Goal: Information Seeking & Learning: Compare options

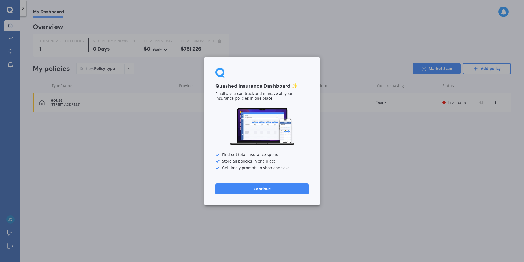
click at [262, 188] on button "Continue" at bounding box center [262, 188] width 93 height 11
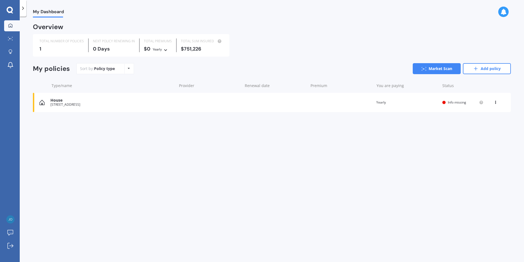
click at [496, 100] on icon at bounding box center [496, 101] width 4 height 3
click at [484, 112] on div "View policy" at bounding box center [484, 112] width 54 height 11
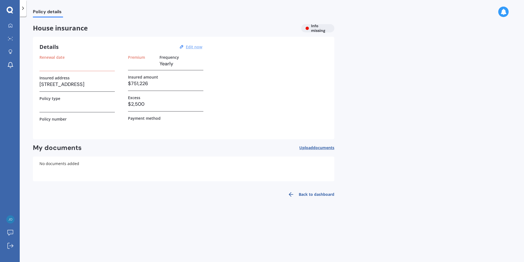
click at [193, 47] on u "Edit now" at bounding box center [194, 46] width 16 height 5
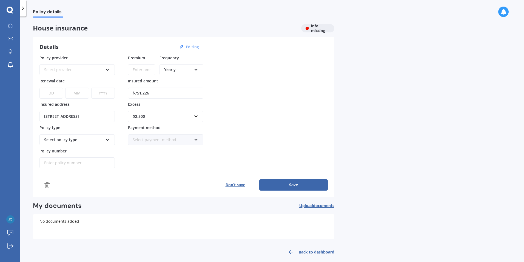
drag, startPoint x: 157, startPoint y: 94, endPoint x: 114, endPoint y: 94, distance: 42.5
click at [114, 94] on div "Policy provider Select provider AA AMI AMP ANZ ASB Ando BNZ Co-Operative Bank F…" at bounding box center [183, 112] width 288 height 114
type input "$736,496"
click at [197, 116] on input "text" at bounding box center [164, 116] width 70 height 10
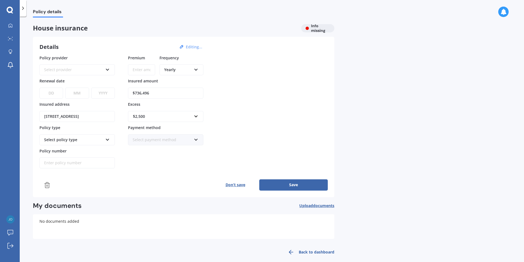
click at [253, 106] on div "Policy provider Select provider AA AMI AMP ANZ ASB Ando BNZ Co-Operative Bank F…" at bounding box center [183, 112] width 288 height 114
click at [107, 139] on icon at bounding box center [107, 139] width 5 height 4
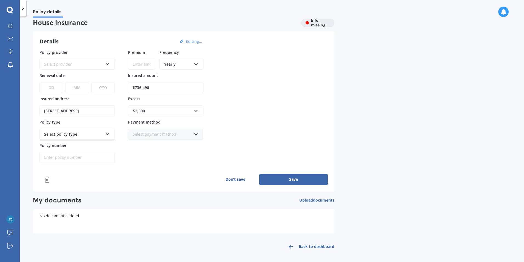
scroll to position [7, 0]
click at [294, 177] on button "Save" at bounding box center [293, 177] width 69 height 11
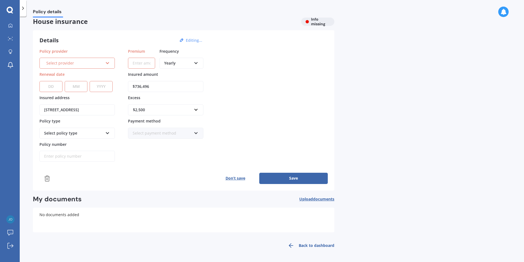
click at [109, 61] on icon at bounding box center [107, 62] width 5 height 4
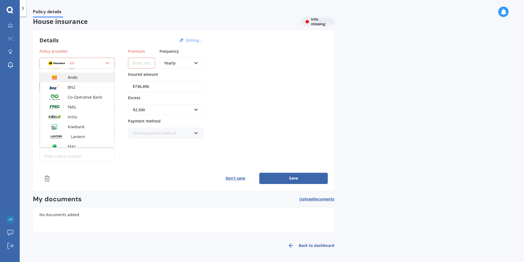
scroll to position [55, 0]
click at [75, 95] on span "FMG" at bounding box center [72, 97] width 8 height 5
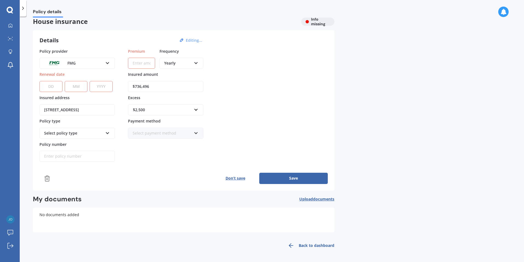
click at [54, 86] on select "DD 01 02 03 04 05 06 07 08 09 10 11 12 13 14 15 16 17 18 19 20 21 22 23 24 25 2…" at bounding box center [50, 86] width 23 height 11
select select "01"
click at [39, 81] on select "DD 01 02 03 04 05 06 07 08 09 10 11 12 13 14 15 16 17 18 19 20 21 22 23 24 25 2…" at bounding box center [50, 86] width 23 height 11
click at [76, 89] on select "MM 01 02 03 04 05 06 07 08 09 10 11 12" at bounding box center [76, 86] width 23 height 11
select select "02"
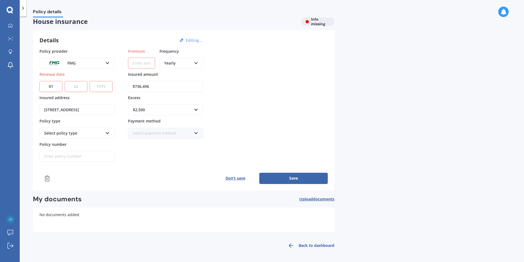
click at [65, 81] on select "MM 01 02 03 04 05 06 07 08 09 10 11 12" at bounding box center [76, 86] width 23 height 11
click at [99, 88] on select "YYYY 2027 2026 2025 2024 2023 2022 2021 2020 2019 2018 2017 2016 2015 2014 2013…" at bounding box center [101, 86] width 23 height 11
select select "2026"
click at [91, 81] on select "YYYY 2027 2026 2025 2024 2023 2022 2021 2020 2019 2018 2017 2016 2015 2014 2013…" at bounding box center [101, 86] width 23 height 11
click at [108, 134] on icon at bounding box center [107, 132] width 5 height 4
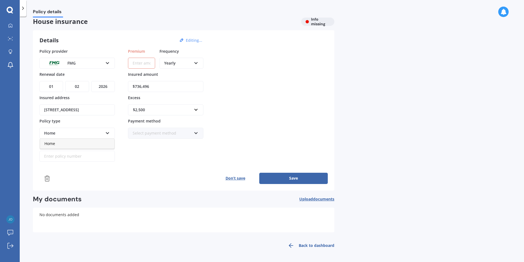
click at [108, 134] on icon at bounding box center [107, 132] width 5 height 4
click at [111, 134] on div "Select policy type Home" at bounding box center [76, 133] width 75 height 11
click at [56, 143] on div "Home" at bounding box center [77, 143] width 74 height 10
click at [66, 155] on input "Policy number" at bounding box center [76, 156] width 75 height 11
type input "252581"
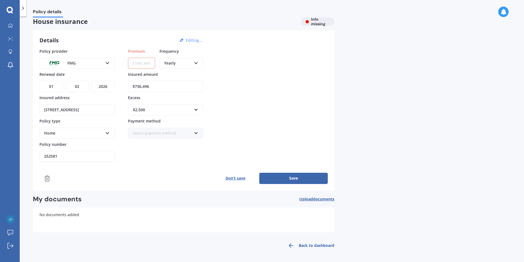
click at [134, 63] on input "Premium" at bounding box center [141, 63] width 27 height 11
type input "$2,745.41"
click at [197, 109] on input "text" at bounding box center [164, 109] width 70 height 10
click at [163, 130] on div "$500" at bounding box center [165, 130] width 75 height 10
drag, startPoint x: 159, startPoint y: 86, endPoint x: 127, endPoint y: 87, distance: 32.4
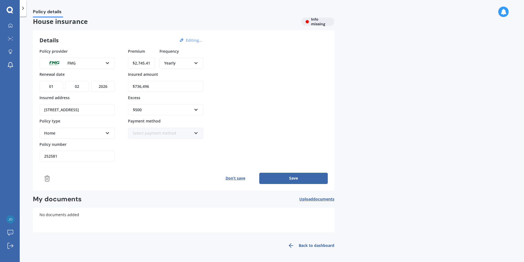
click at [127, 87] on div "Policy provider FMG AA AMI AMP ANZ ASB Ando BNZ Co-Operative Bank FMG Initio Ki…" at bounding box center [183, 105] width 288 height 114
type input "$833,128"
click at [197, 131] on icon at bounding box center [196, 132] width 5 height 4
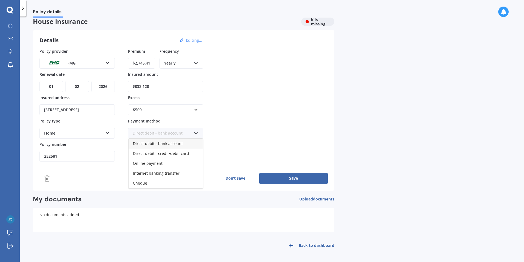
click at [157, 144] on span "Direct debit - bank account" at bounding box center [158, 143] width 50 height 5
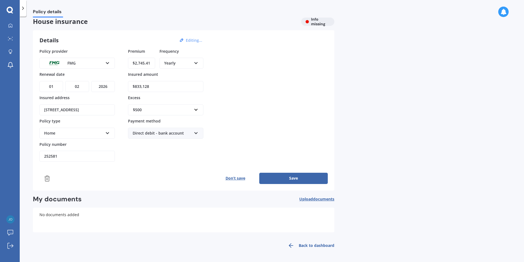
scroll to position [0, 0]
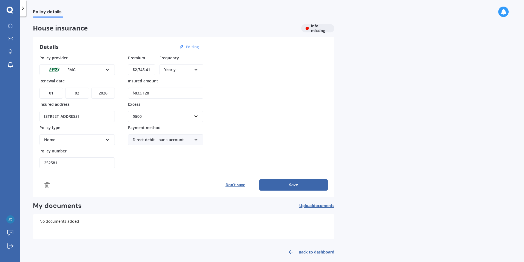
click at [293, 185] on button "Save" at bounding box center [293, 184] width 69 height 11
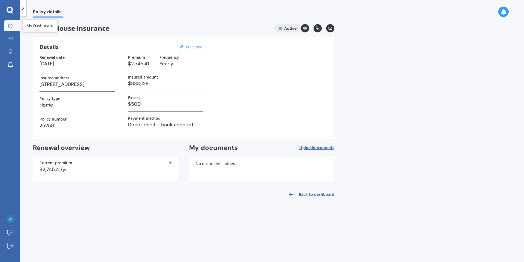
click at [14, 25] on div at bounding box center [10, 25] width 8 height 5
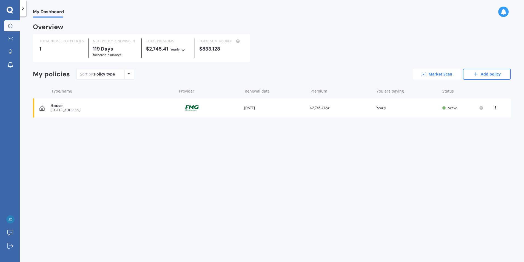
click at [438, 76] on link "Market Scan" at bounding box center [437, 74] width 48 height 11
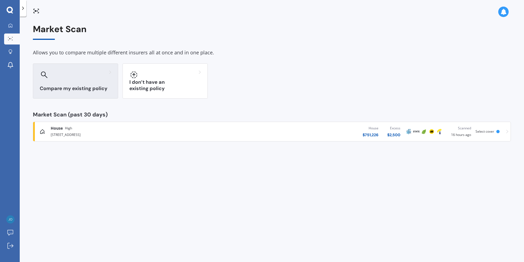
click at [67, 86] on h3 "Compare my existing policy" at bounding box center [76, 88] width 72 height 6
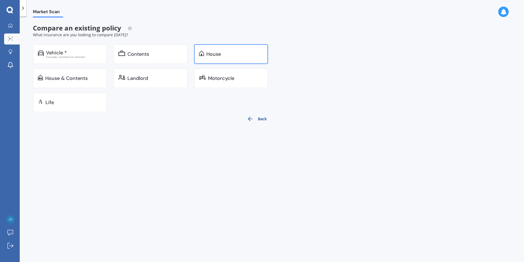
click at [212, 57] on div "House" at bounding box center [231, 54] width 74 height 20
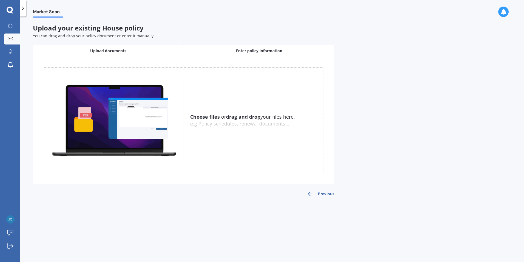
click at [263, 51] on span "Enter policy information" at bounding box center [259, 50] width 46 height 5
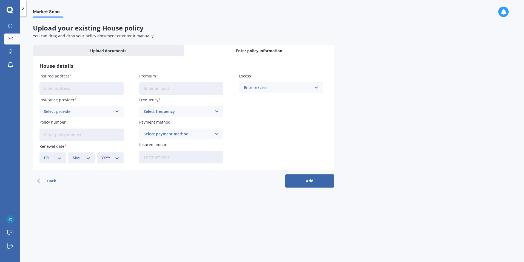
click at [72, 86] on input "Insured address" at bounding box center [81, 88] width 84 height 13
type input "[STREET_ADDRESS]"
click at [167, 90] on input "Premium" at bounding box center [181, 88] width 84 height 13
type input "$2,745.41"
click at [319, 89] on div "Enter excess $300 $400 $500 $750 $1,000 $2,000 $2,500" at bounding box center [281, 87] width 84 height 11
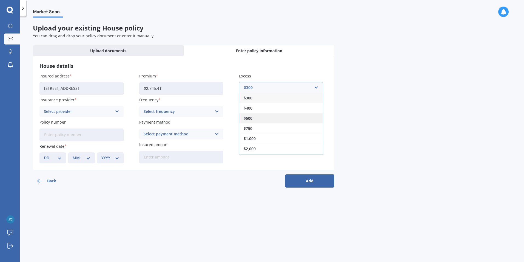
click at [265, 117] on div "$500" at bounding box center [281, 118] width 84 height 10
click at [116, 110] on icon at bounding box center [117, 111] width 5 height 6
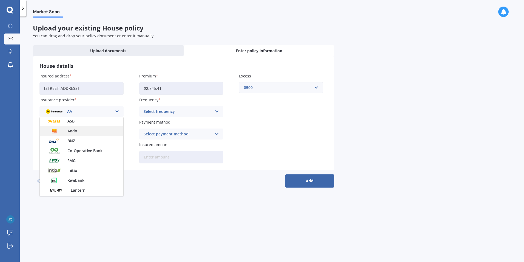
scroll to position [55, 0]
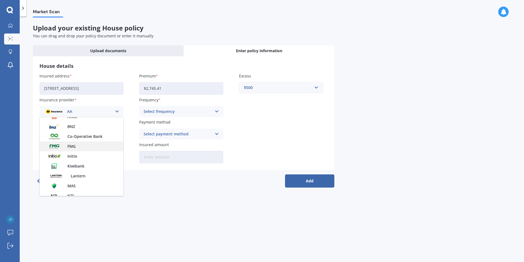
click at [70, 141] on div "FMG" at bounding box center [82, 146] width 84 height 10
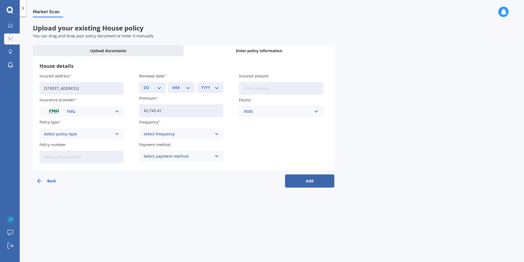
click at [158, 89] on select "DD 01 02 03 04 05 06 07 08 09 10 11 12 13 14 15 16 17 18 19 20 21 22 23 24 25 2…" at bounding box center [153, 87] width 18 height 6
select select "01"
click at [144, 84] on select "DD 01 02 03 04 05 06 07 08 09 10 11 12 13 14 15 16 17 18 19 20 21 22 23 24 25 2…" at bounding box center [153, 87] width 18 height 6
click at [191, 89] on div "MM 01 02 03 04 05 06 07 08 09 10 11 12" at bounding box center [181, 87] width 27 height 11
click at [190, 84] on div "MM 01 02 03 04 05 06 07 08 09 10 11 12" at bounding box center [181, 87] width 27 height 11
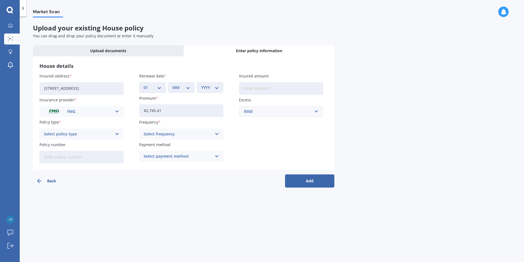
click at [191, 85] on div "MM 01 02 03 04 05 06 07 08 09 10 11 12" at bounding box center [181, 87] width 27 height 11
click at [188, 87] on select "MM 01 02 03 04 05 06 07 08 09 10 11 12" at bounding box center [181, 87] width 18 height 6
select select "02"
click at [172, 84] on select "MM 01 02 03 04 05 06 07 08 09 10 11 12" at bounding box center [181, 87] width 18 height 6
click at [218, 87] on select "YYYY 2027 2026 2025 2024 2023 2022 2021 2020 2019 2018 2017 2016 2015 2014 2013…" at bounding box center [210, 87] width 18 height 6
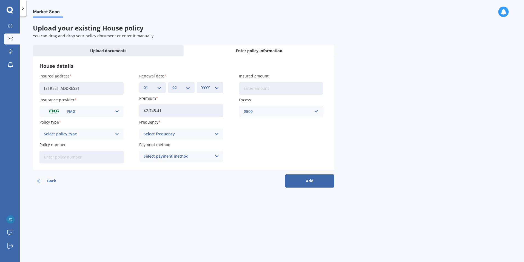
select select "2026"
click at [201, 84] on select "YYYY 2027 2026 2025 2024 2023 2022 2021 2020 2019 2018 2017 2016 2015 2014 2013…" at bounding box center [210, 87] width 18 height 6
click at [271, 90] on input "Insured amount" at bounding box center [281, 88] width 84 height 13
type input "$833,128"
click at [280, 126] on div "Insured address [STREET_ADDRESS] Insurance provider FMG AA AMI AMP ANZ ASB Ando…" at bounding box center [183, 118] width 288 height 90
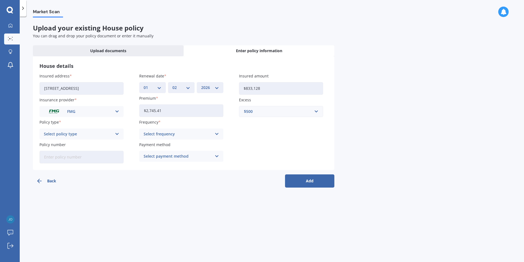
click at [116, 134] on icon at bounding box center [117, 134] width 5 height 6
click at [84, 143] on div "Home" at bounding box center [82, 145] width 84 height 10
click at [217, 135] on icon at bounding box center [217, 134] width 5 height 6
click at [254, 151] on div "Insured address [STREET_ADDRESS] Insurance provider FMG AA AMI AMP ANZ ASB Ando…" at bounding box center [183, 118] width 288 height 90
click at [215, 157] on icon at bounding box center [217, 156] width 5 height 6
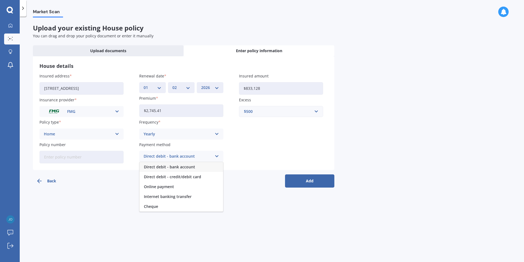
click at [191, 167] on span "Direct debit - bank account" at bounding box center [169, 167] width 51 height 4
click at [216, 132] on icon at bounding box center [217, 134] width 5 height 6
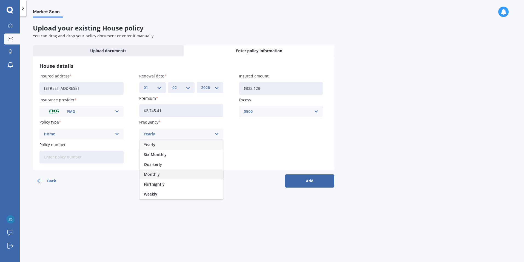
click at [155, 172] on span "Monthly" at bounding box center [152, 174] width 16 height 4
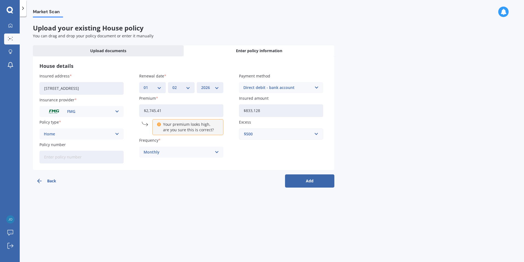
click at [216, 152] on icon at bounding box center [217, 152] width 5 height 6
click at [175, 165] on div "Yearly" at bounding box center [182, 163] width 84 height 10
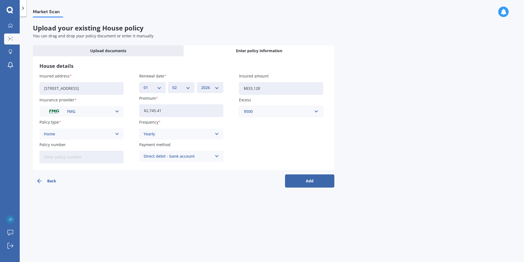
click at [98, 154] on input "Policy number" at bounding box center [81, 157] width 84 height 13
type input "252581"
click at [277, 147] on div "Insured address [STREET_ADDRESS] Insurance provider FMG AA AMI AMP ANZ ASB Ando…" at bounding box center [183, 118] width 288 height 90
click at [315, 181] on button "Add" at bounding box center [309, 180] width 49 height 13
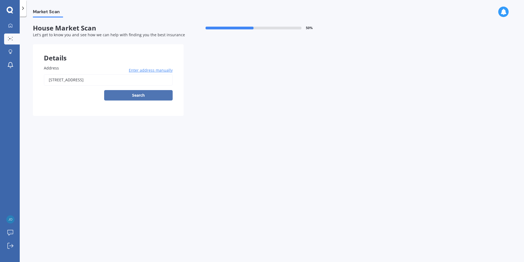
click at [141, 96] on button "Search" at bounding box center [138, 95] width 69 height 10
type input "[STREET_ADDRESS]"
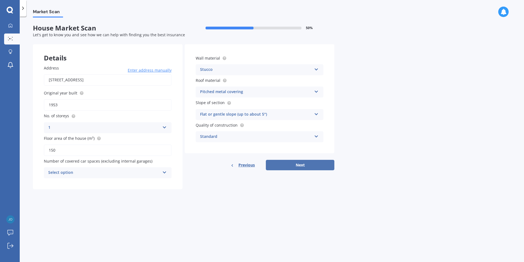
click at [299, 164] on button "Next" at bounding box center [300, 165] width 69 height 10
click at [94, 174] on div "Select option" at bounding box center [105, 172] width 109 height 6
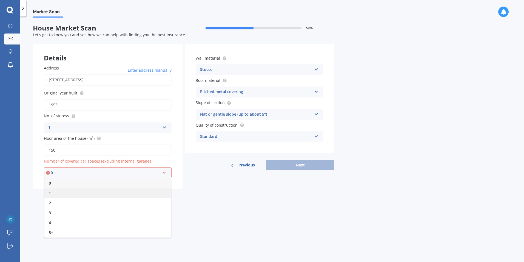
click at [75, 191] on div "1" at bounding box center [107, 193] width 127 height 10
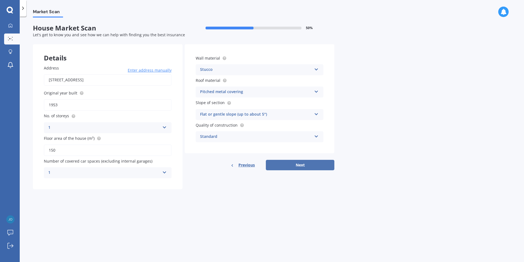
click at [305, 165] on button "Next" at bounding box center [300, 165] width 69 height 10
select select "05"
select select "01"
select select "1971"
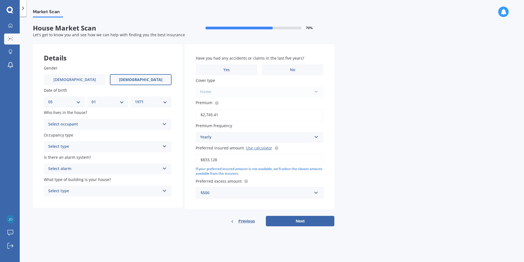
click at [164, 124] on icon at bounding box center [164, 123] width 5 height 4
click at [57, 134] on span "Owner" at bounding box center [55, 134] width 12 height 5
click at [80, 145] on div "Select type" at bounding box center [104, 146] width 112 height 7
click at [72, 159] on div "Permanent" at bounding box center [107, 157] width 127 height 10
click at [82, 166] on div "Select alarm" at bounding box center [104, 168] width 112 height 7
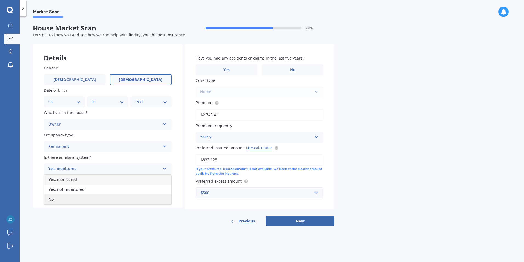
click at [59, 197] on div "No" at bounding box center [107, 199] width 127 height 10
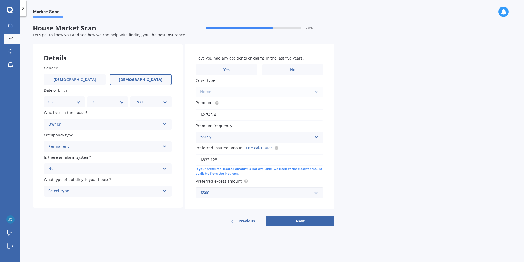
click at [81, 192] on div "Select type" at bounding box center [104, 191] width 112 height 7
click at [75, 202] on div "Freestanding" at bounding box center [107, 202] width 127 height 10
click at [292, 72] on label "No" at bounding box center [293, 69] width 62 height 11
click at [0, 0] on input "No" at bounding box center [0, 0] width 0 height 0
click at [315, 90] on div "Home Home" at bounding box center [260, 91] width 128 height 11
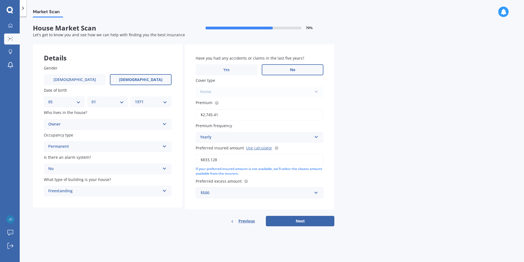
drag, startPoint x: 232, startPoint y: 161, endPoint x: 187, endPoint y: 165, distance: 45.1
click at [187, 165] on div "Have you had any accidents or claims in the last five years? Yes No Cover type …" at bounding box center [260, 126] width 150 height 165
click at [242, 159] on input "$833,128" at bounding box center [260, 160] width 128 height 12
click at [278, 177] on div "Have you had any accidents or claims in the last five years? Yes No Cover type …" at bounding box center [260, 126] width 150 height 165
click at [224, 159] on input "$833,128" at bounding box center [260, 160] width 128 height 12
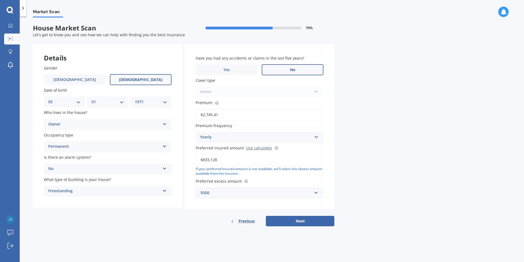
click at [223, 158] on input "$833,128" at bounding box center [260, 160] width 128 height 12
drag, startPoint x: 220, startPoint y: 158, endPoint x: 201, endPoint y: 160, distance: 19.6
click at [201, 160] on input "$833,128" at bounding box center [260, 160] width 128 height 12
type input "$736,496"
click at [231, 193] on div "$500" at bounding box center [256, 192] width 111 height 6
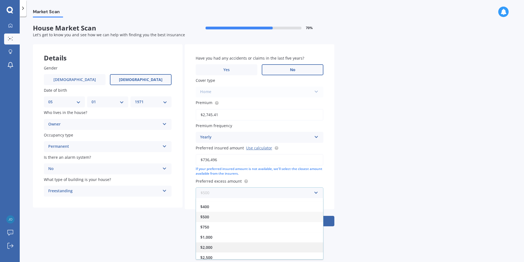
scroll to position [10, 0]
click at [208, 254] on span "$2,500" at bounding box center [206, 253] width 12 height 5
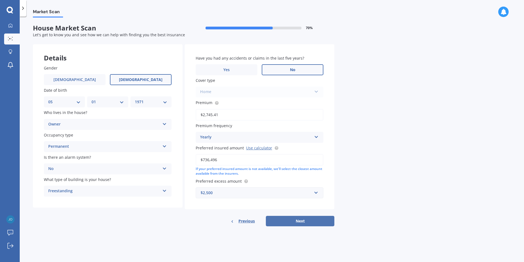
click at [301, 220] on button "Next" at bounding box center [300, 221] width 69 height 10
select select "05"
select select "01"
select select "1971"
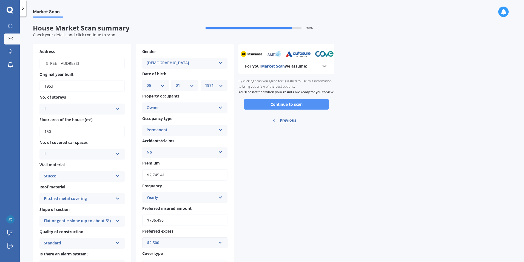
click at [279, 108] on button "Continue to scan" at bounding box center [286, 104] width 85 height 10
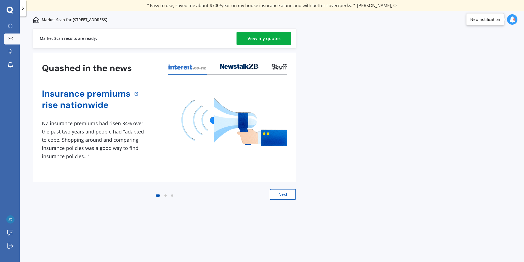
click at [259, 35] on div "View my quotes" at bounding box center [264, 38] width 33 height 13
